Goal: Information Seeking & Learning: Learn about a topic

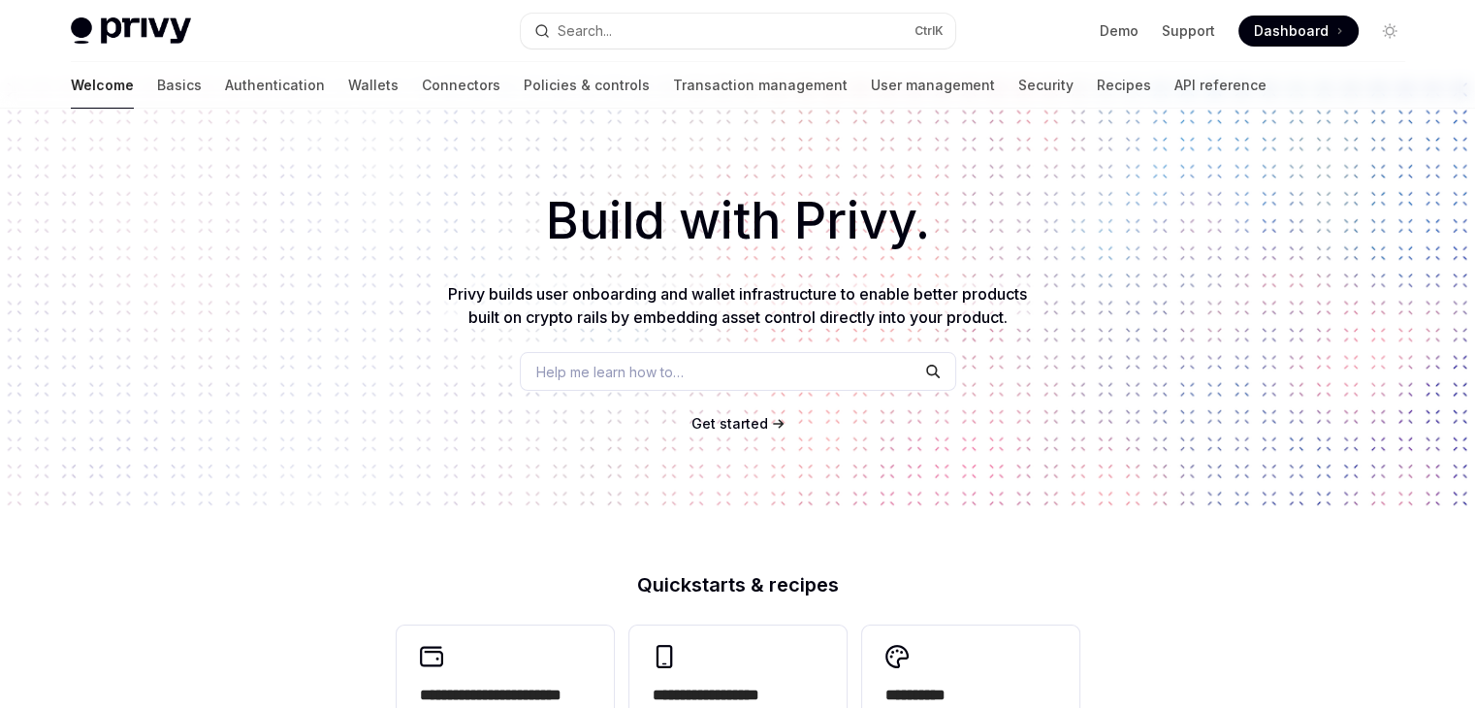
scroll to position [97, 0]
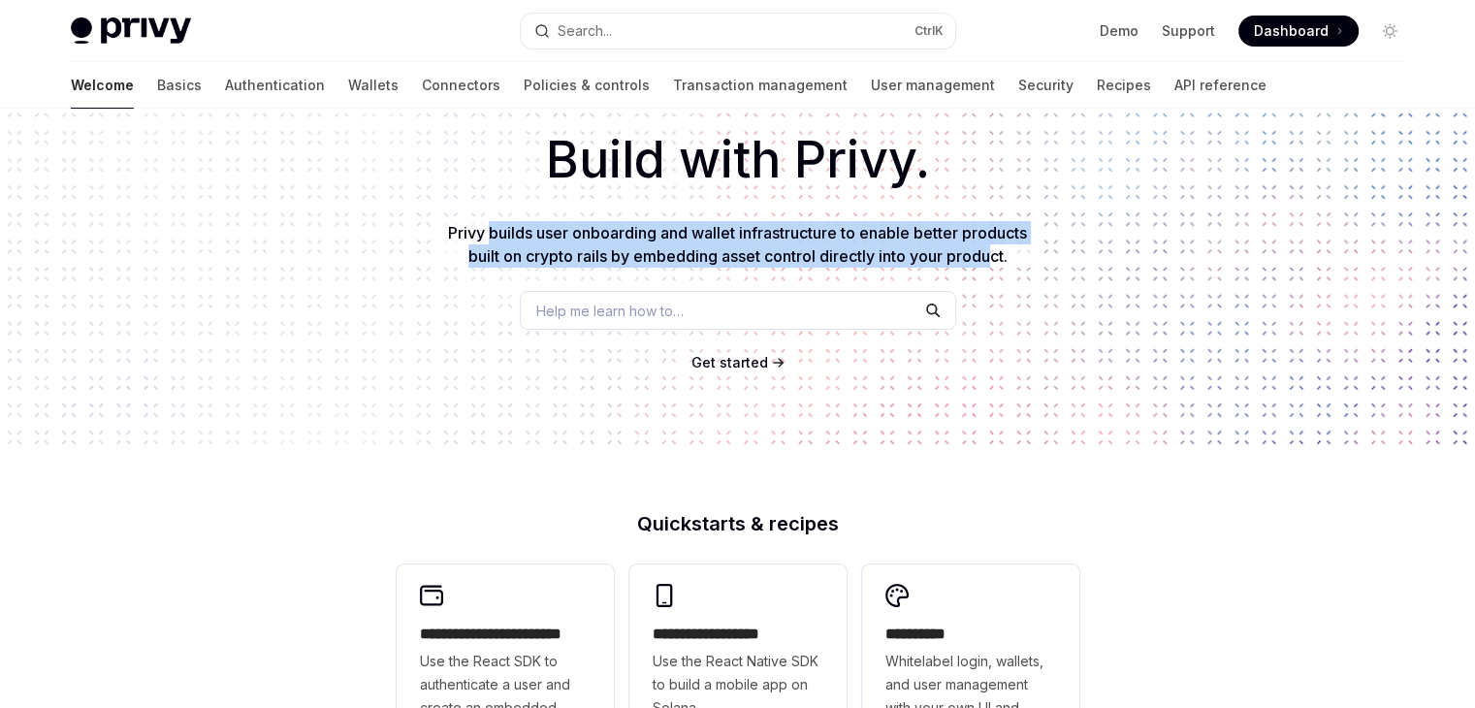
drag, startPoint x: 498, startPoint y: 244, endPoint x: 991, endPoint y: 250, distance: 493.7
click at [991, 250] on p "Privy builds user onboarding and wallet infrastructure to enable better product…" at bounding box center [738, 244] width 590 height 47
click at [991, 250] on span "Privy builds user onboarding and wallet infrastructure to enable better product…" at bounding box center [737, 244] width 579 height 43
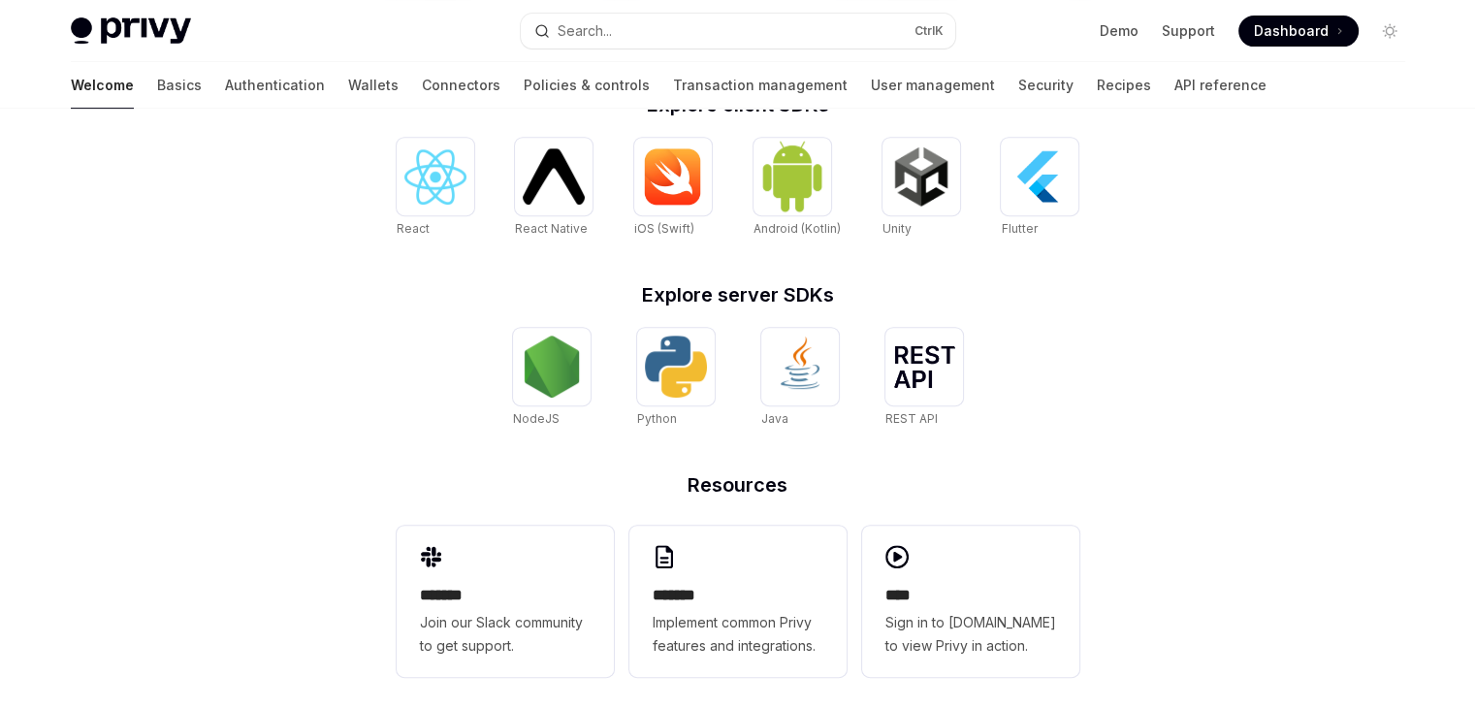
scroll to position [834, 0]
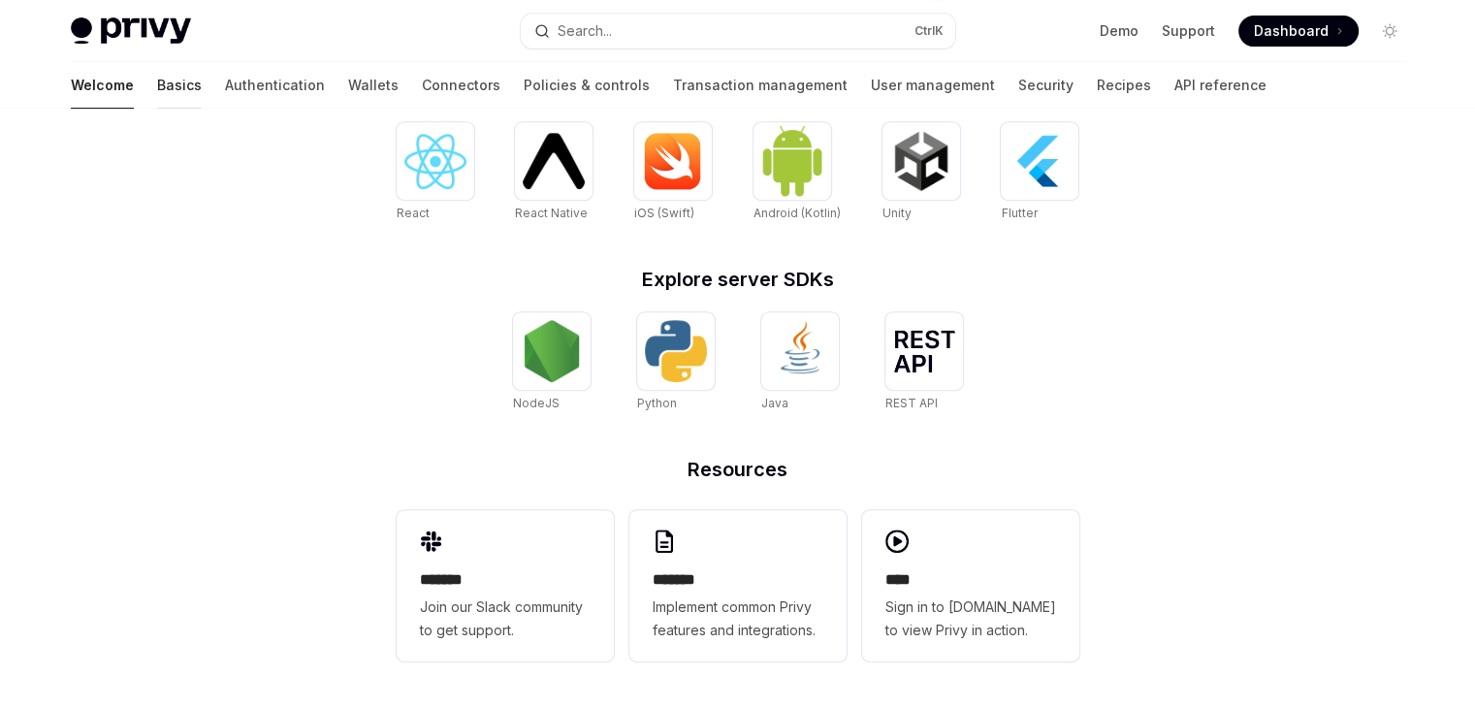
click at [157, 82] on link "Basics" at bounding box center [179, 85] width 45 height 47
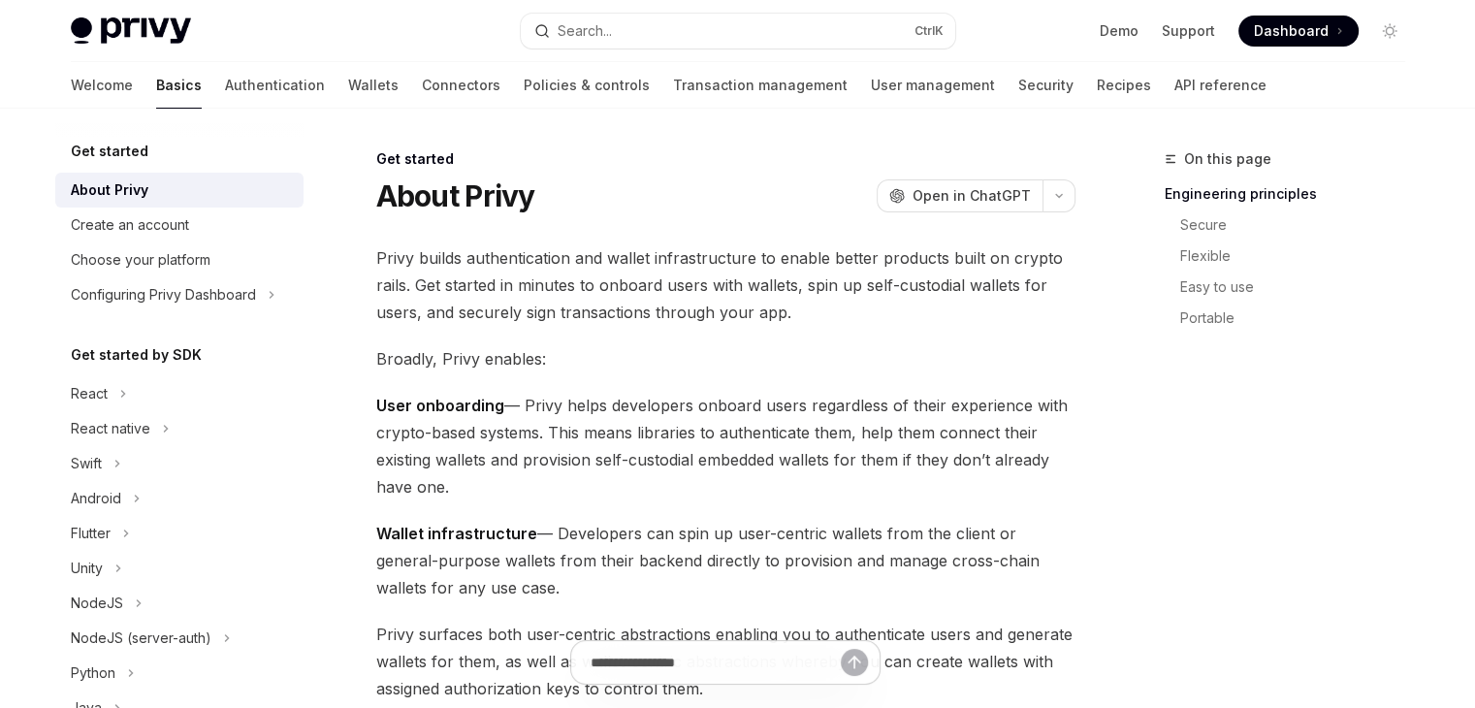
click at [233, 78] on div "Welcome Basics Authentication Wallets Connectors Policies & controls Transactio…" at bounding box center [669, 85] width 1196 height 47
click at [225, 86] on link "Authentication" at bounding box center [275, 85] width 100 height 47
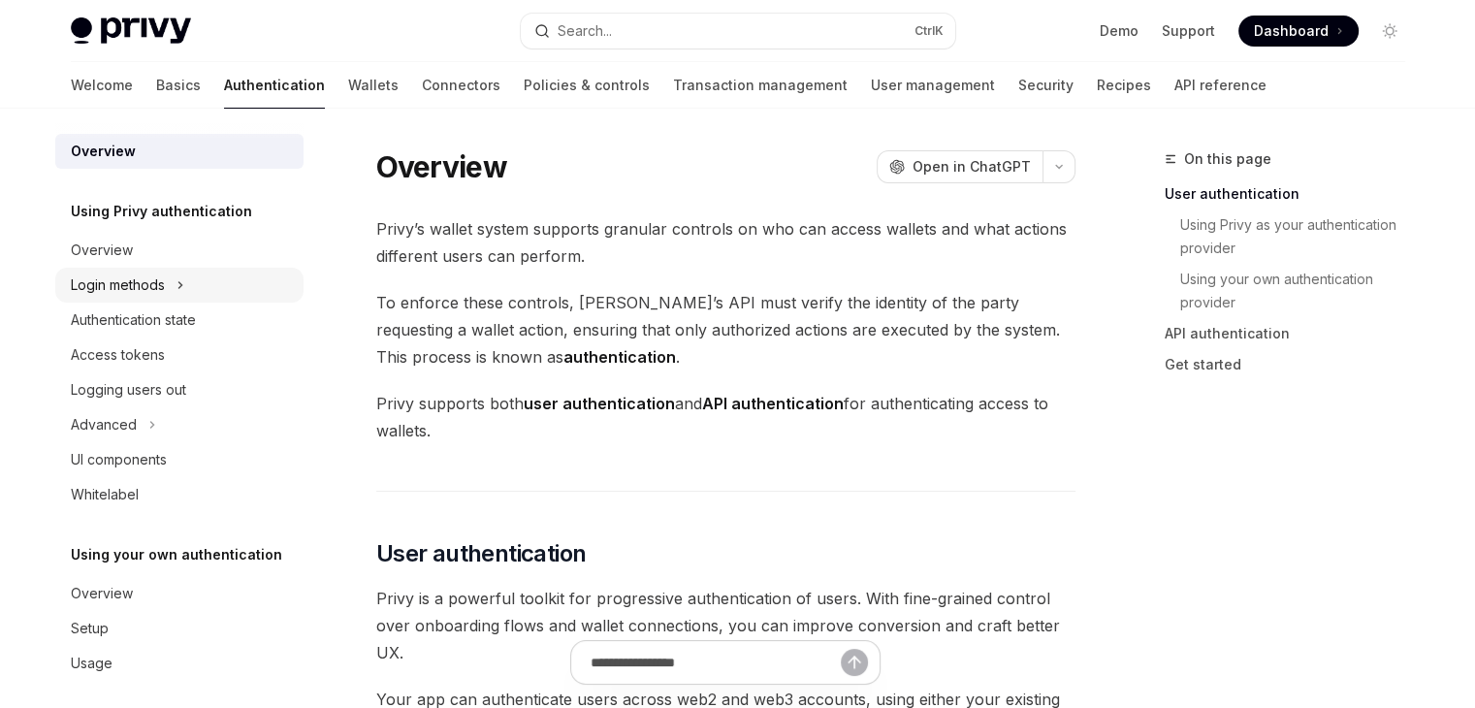
scroll to position [17, 0]
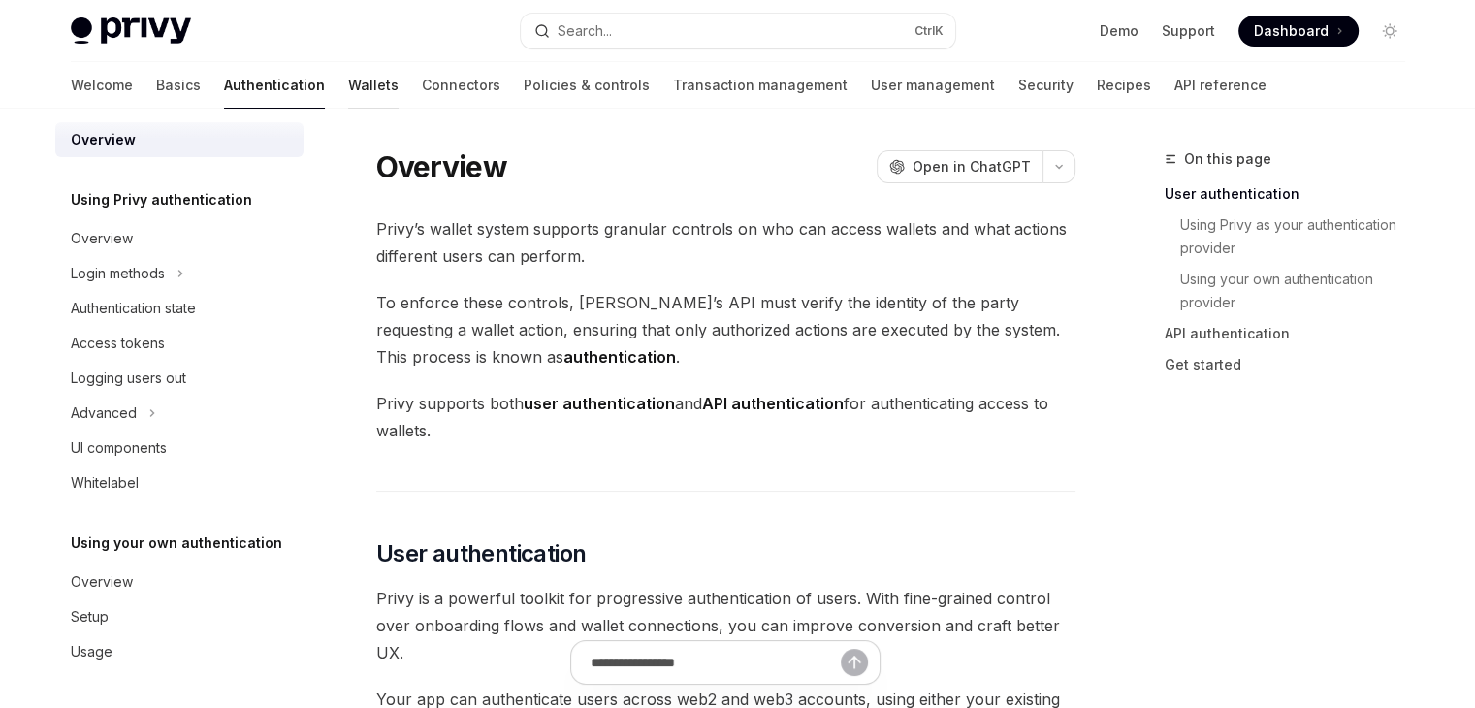
click at [348, 80] on link "Wallets" at bounding box center [373, 85] width 50 height 47
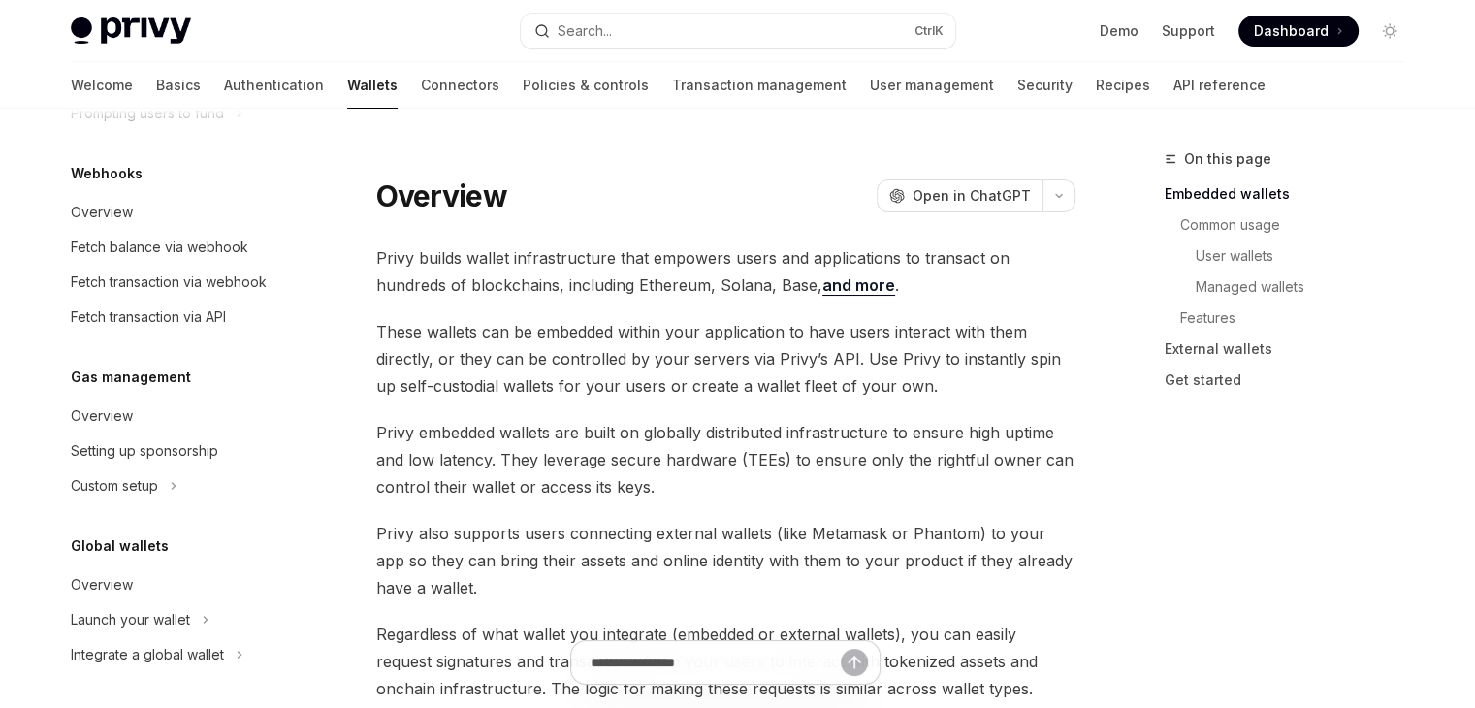
scroll to position [958, 0]
click at [421, 92] on link "Connectors" at bounding box center [460, 85] width 79 height 47
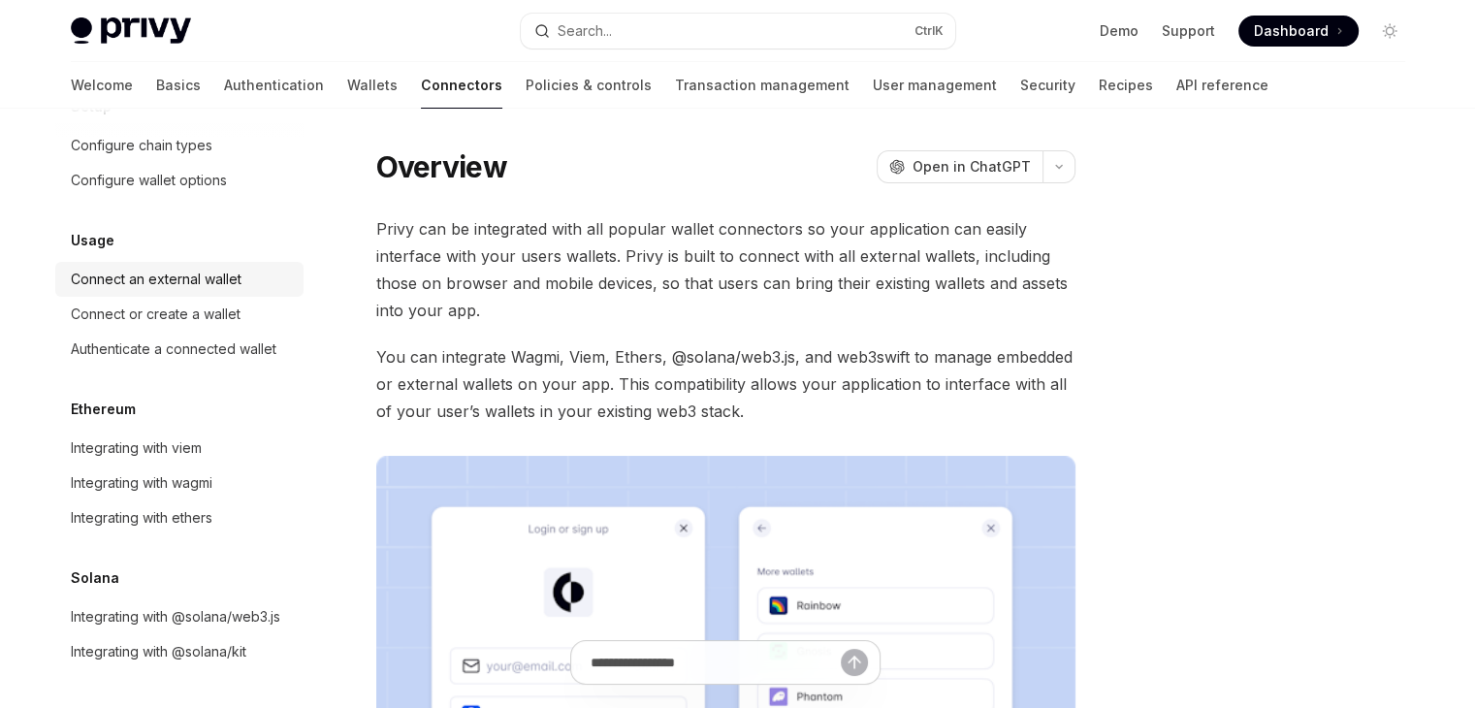
scroll to position [134, 0]
click at [526, 83] on link "Policies & controls" at bounding box center [589, 85] width 126 height 47
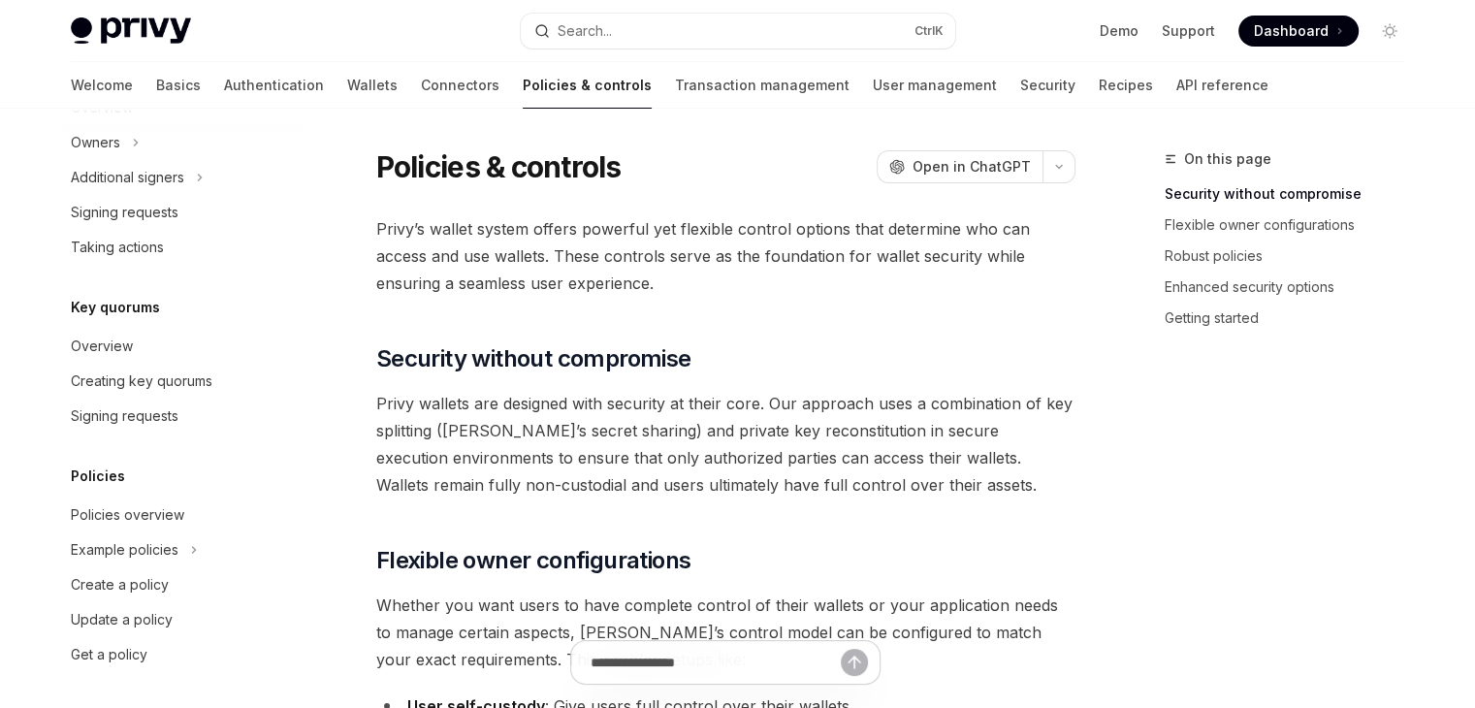
scroll to position [658, 0]
click at [675, 80] on link "Transaction management" at bounding box center [762, 85] width 175 height 47
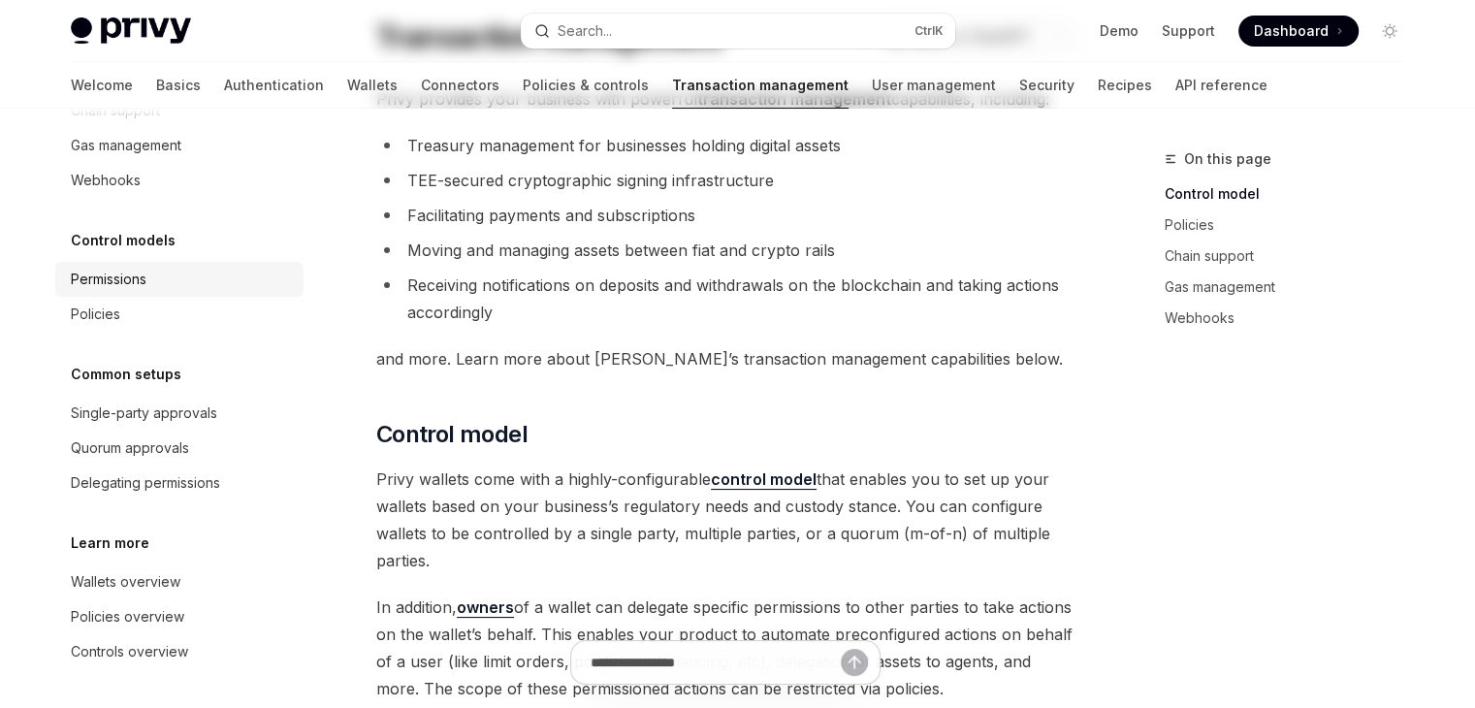
scroll to position [194, 0]
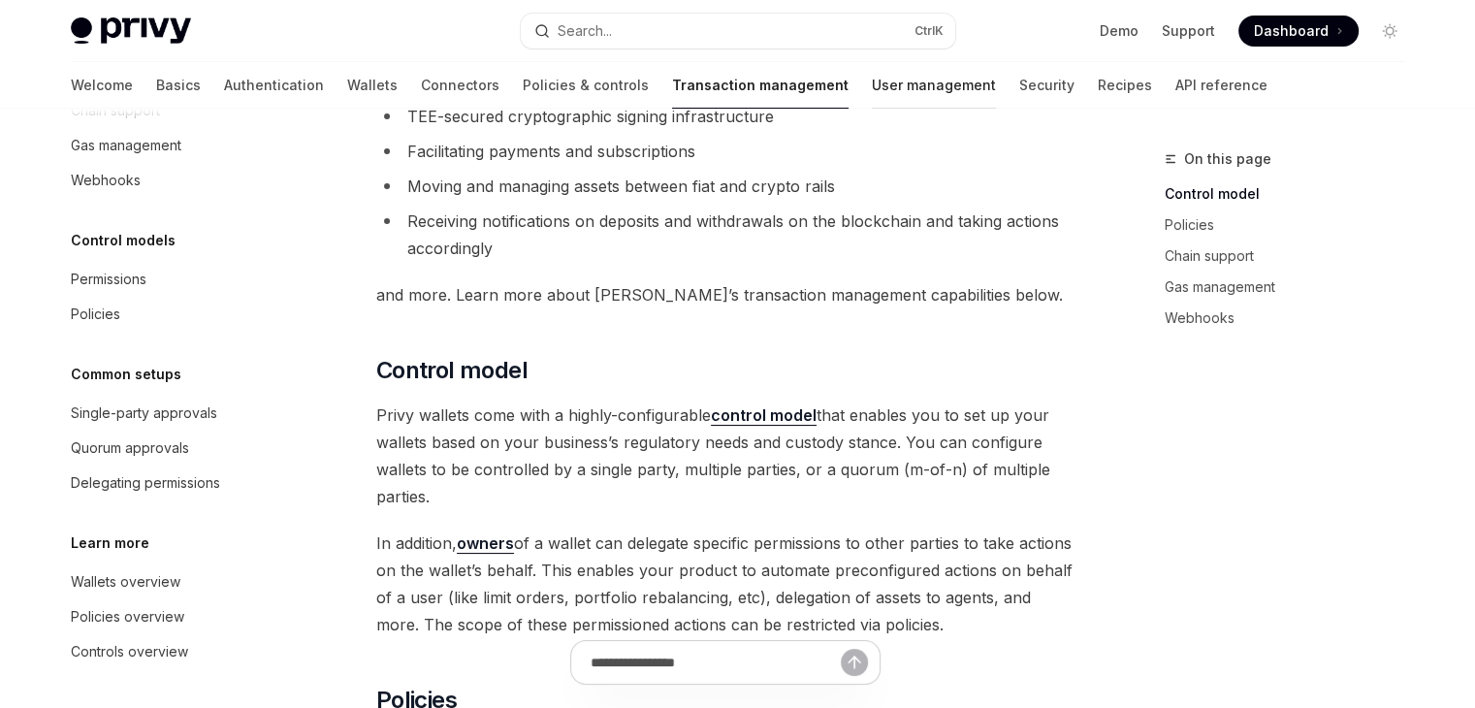
click at [872, 83] on link "User management" at bounding box center [934, 85] width 124 height 47
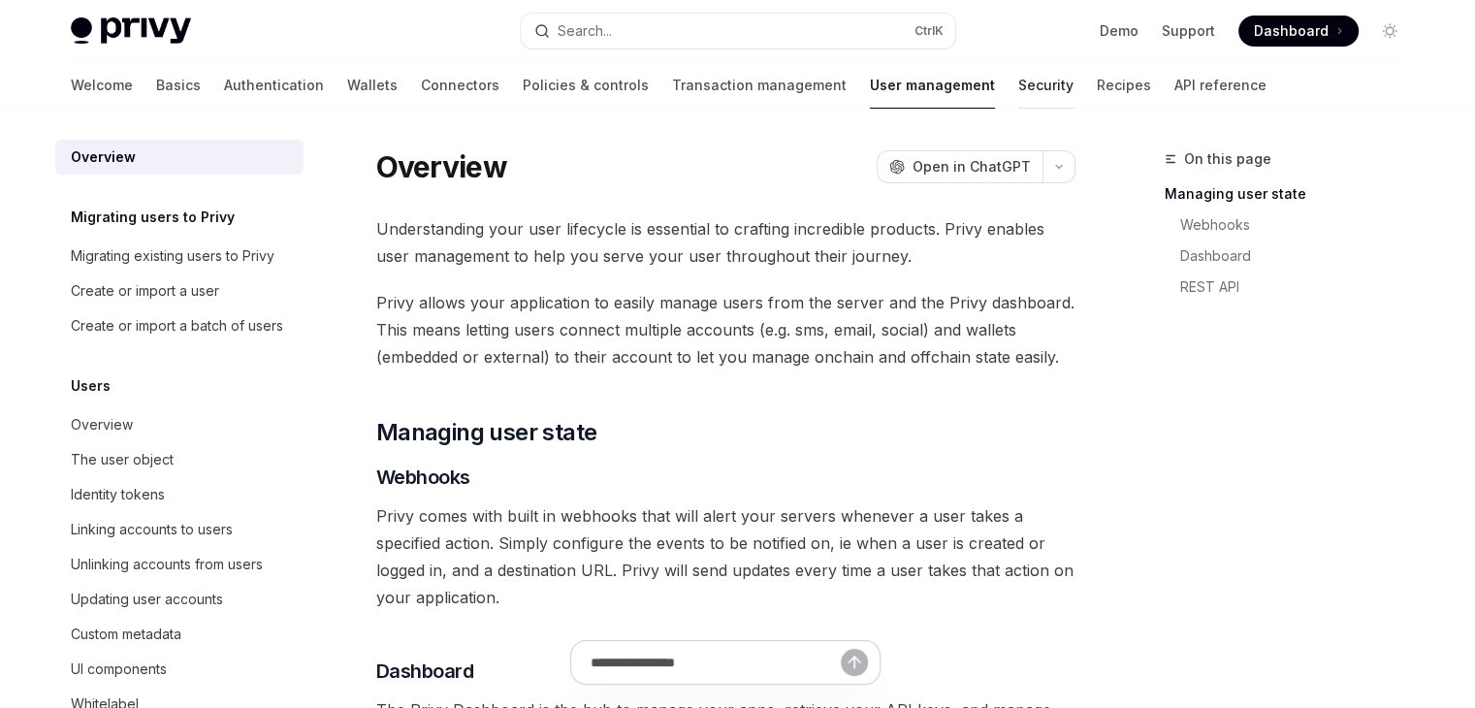
click at [1018, 80] on link "Security" at bounding box center [1045, 85] width 55 height 47
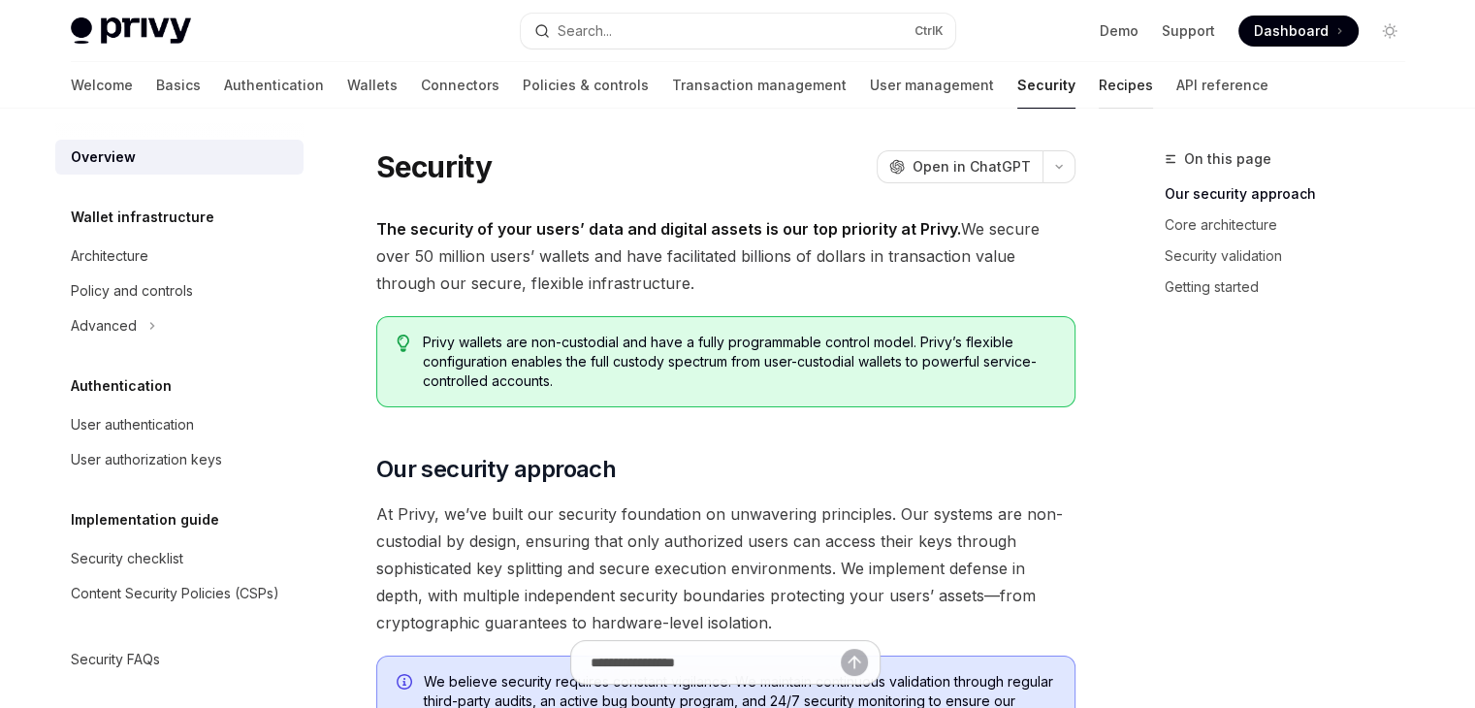
click at [1099, 86] on link "Recipes" at bounding box center [1126, 85] width 54 height 47
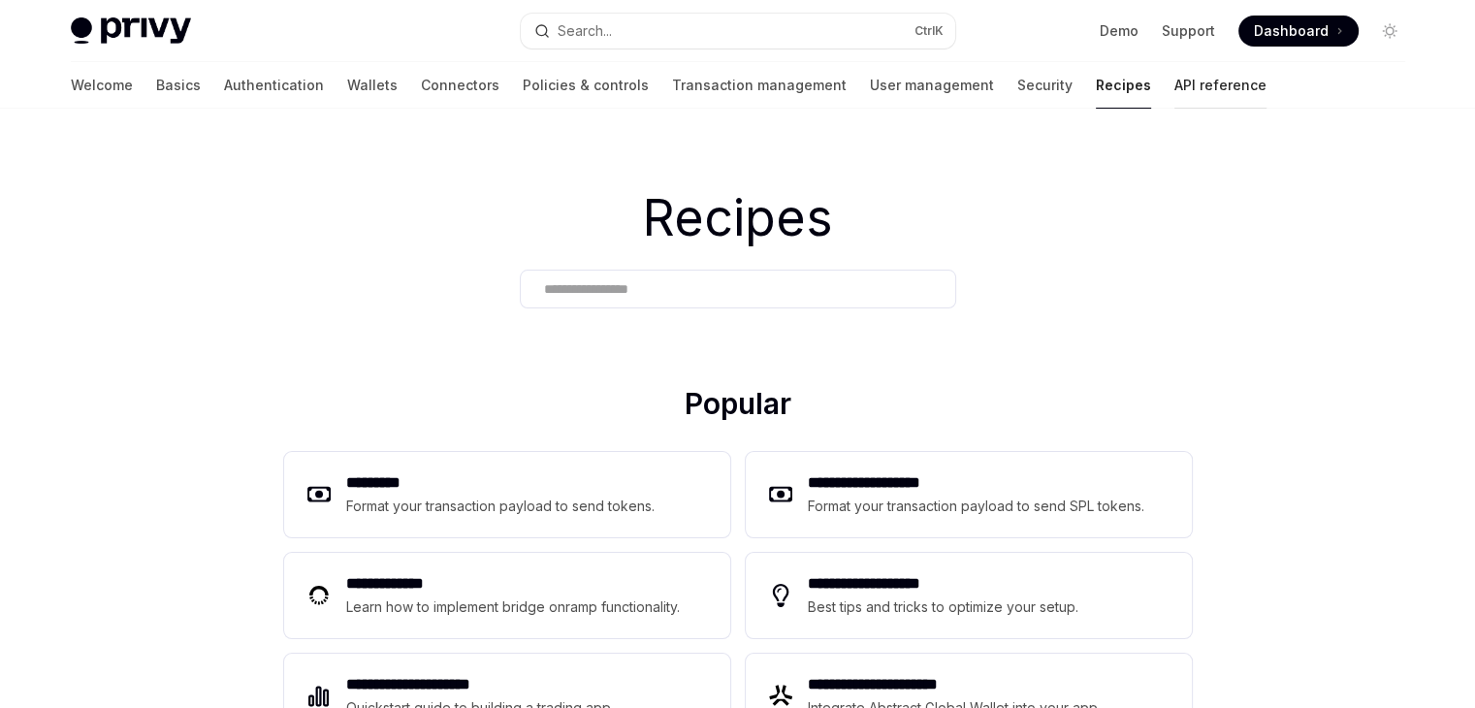
click at [1174, 94] on link "API reference" at bounding box center [1220, 85] width 92 height 47
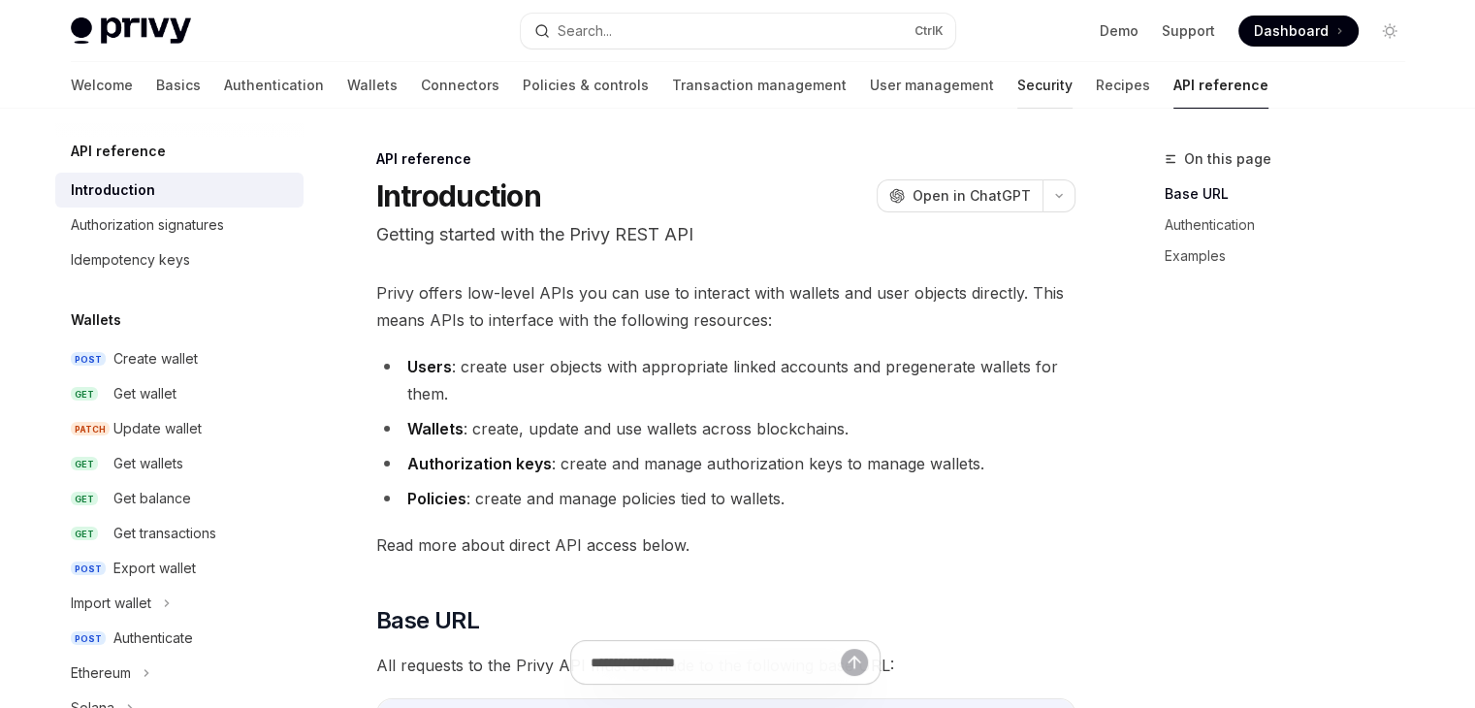
click at [1017, 83] on link "Security" at bounding box center [1044, 85] width 55 height 47
type textarea "*"
